Goal: Task Accomplishment & Management: Manage account settings

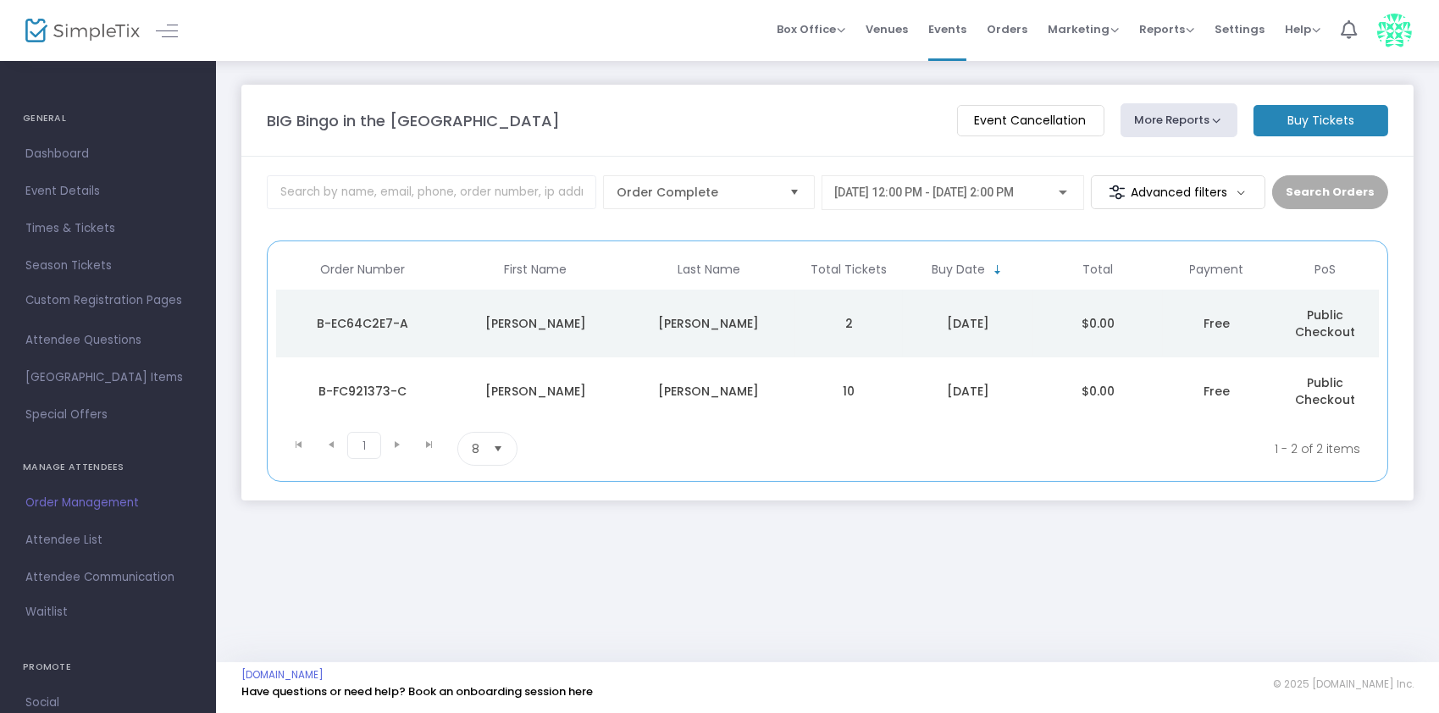
click at [776, 315] on div "Multari" at bounding box center [708, 323] width 164 height 17
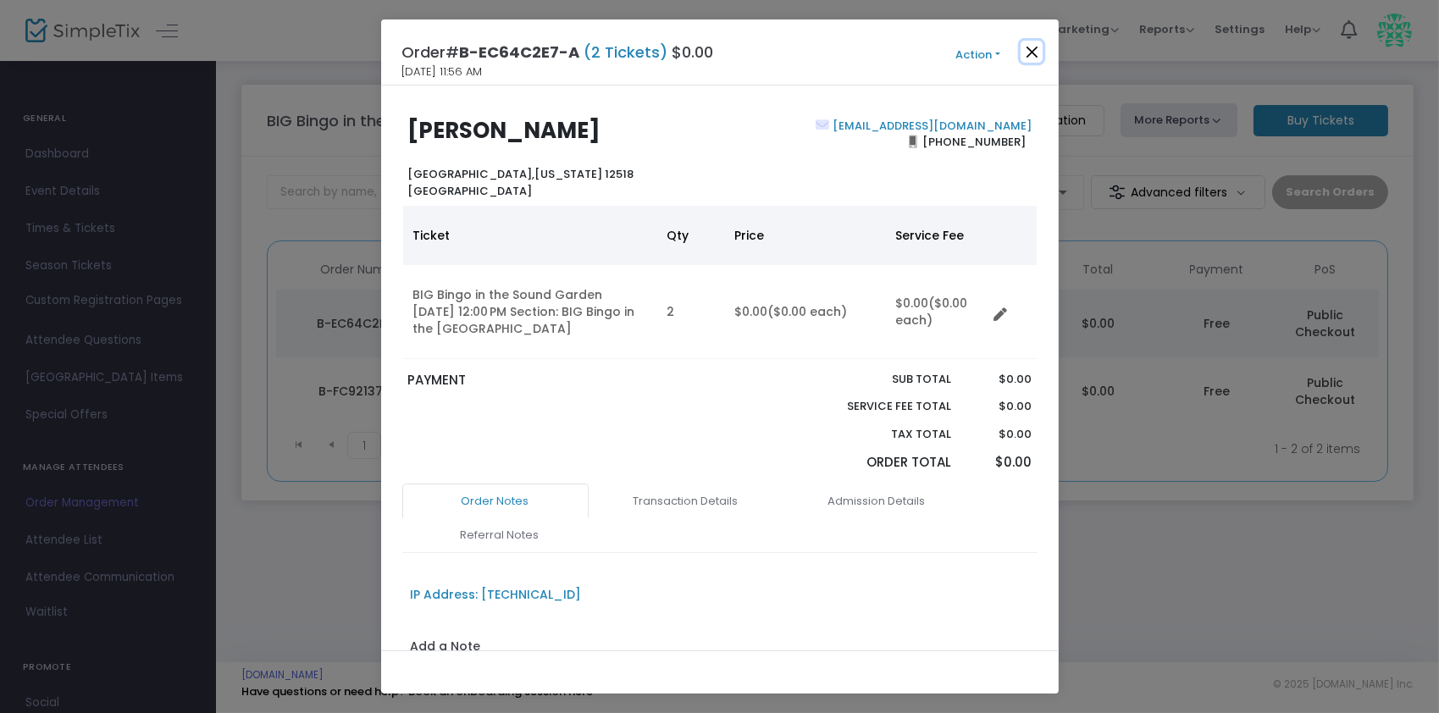
click at [1023, 56] on button "Close" at bounding box center [1031, 52] width 22 height 22
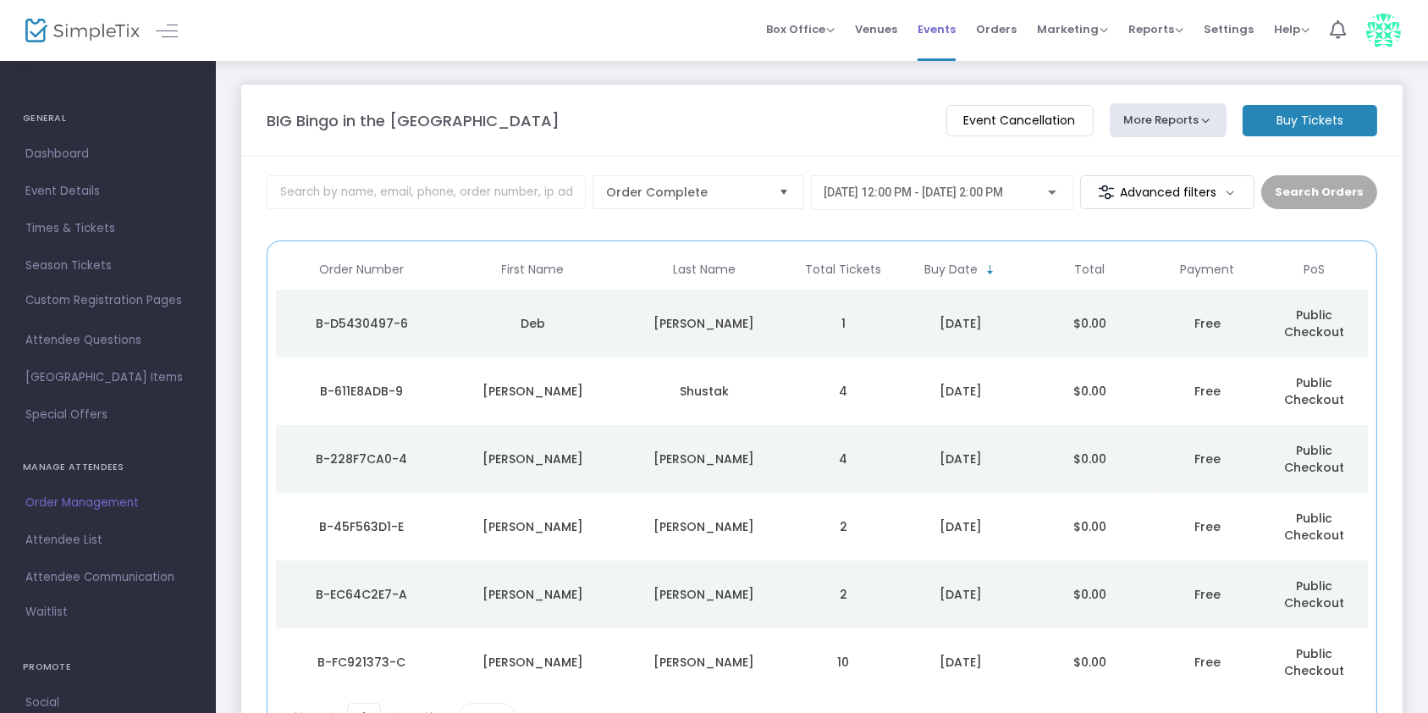
click at [943, 13] on span "Events" at bounding box center [937, 29] width 38 height 43
